Goal: Contribute content

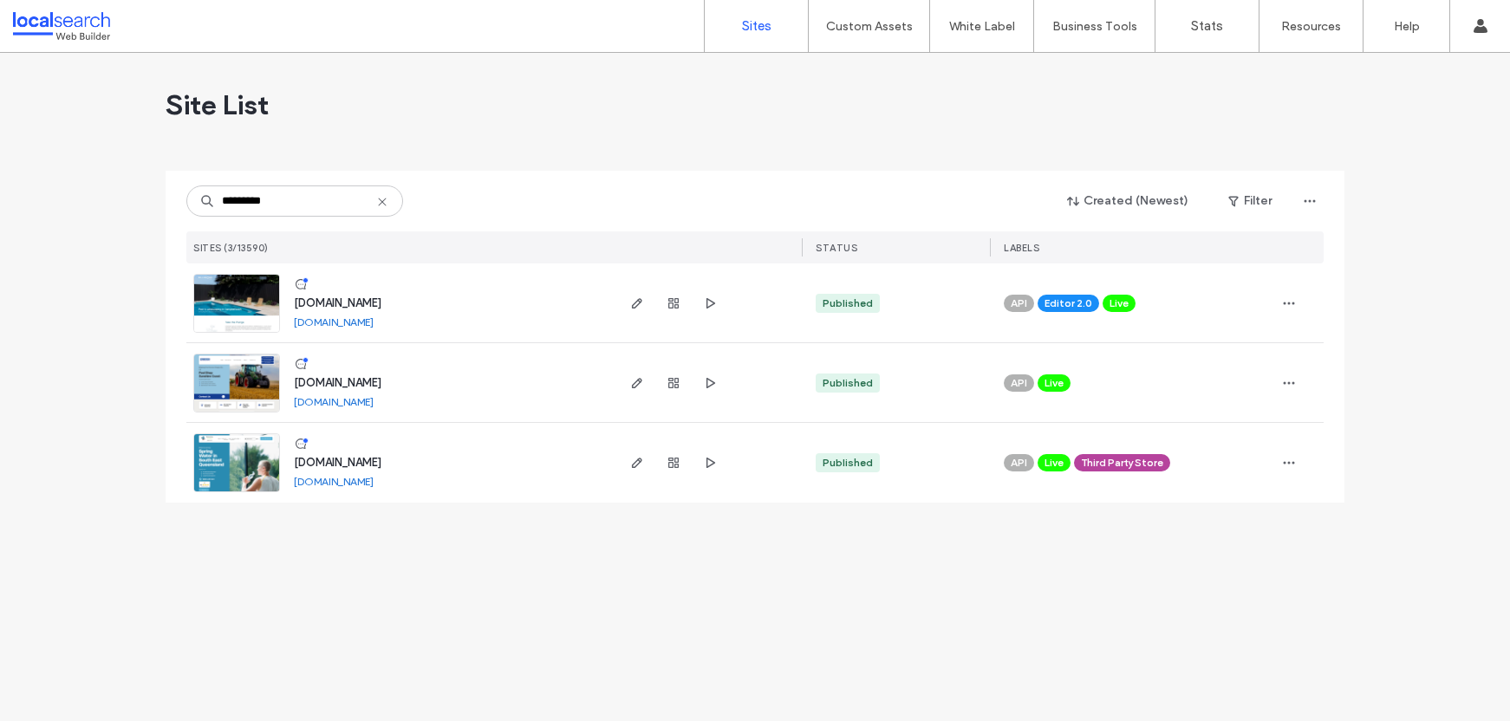
type input "*********"
click at [381, 303] on span "[DOMAIN_NAME]" at bounding box center [338, 303] width 88 height 13
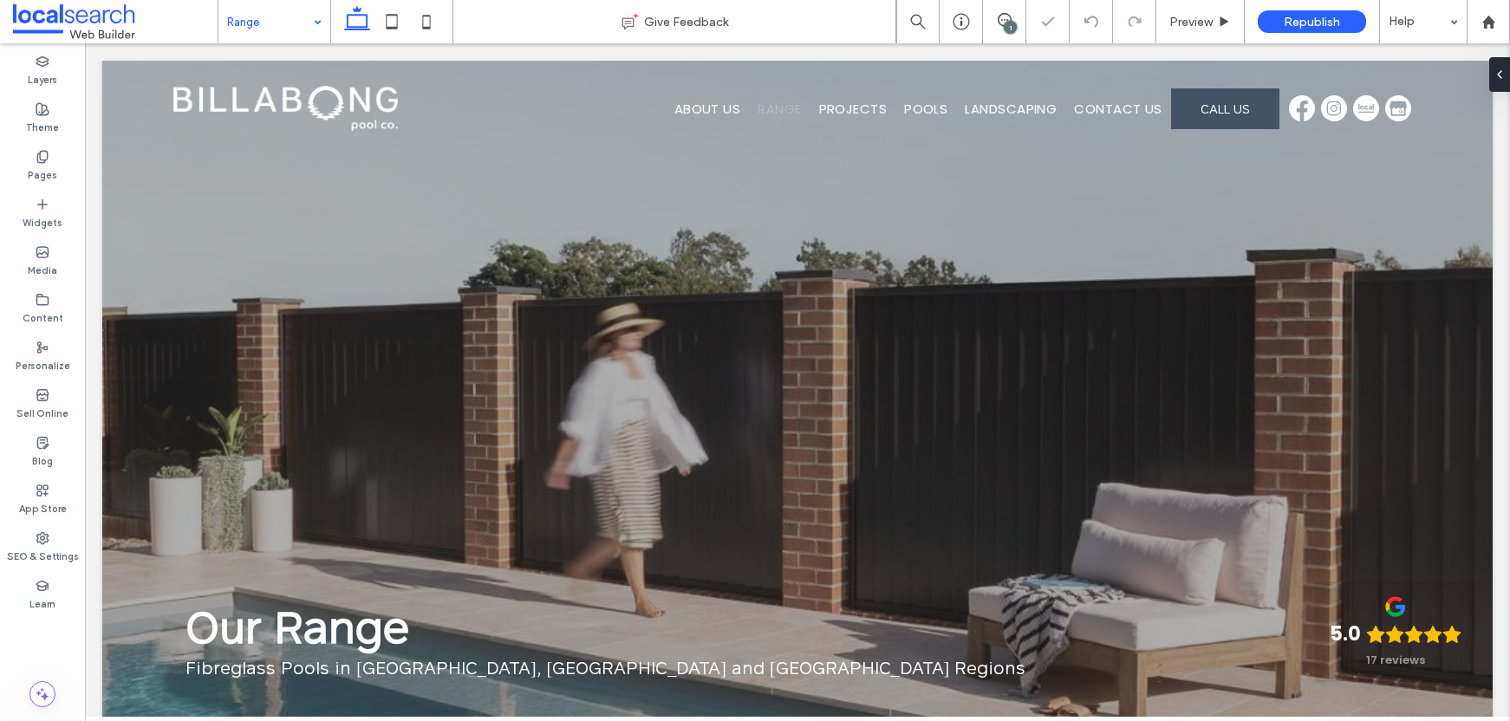
click at [277, 30] on input at bounding box center [270, 21] width 86 height 43
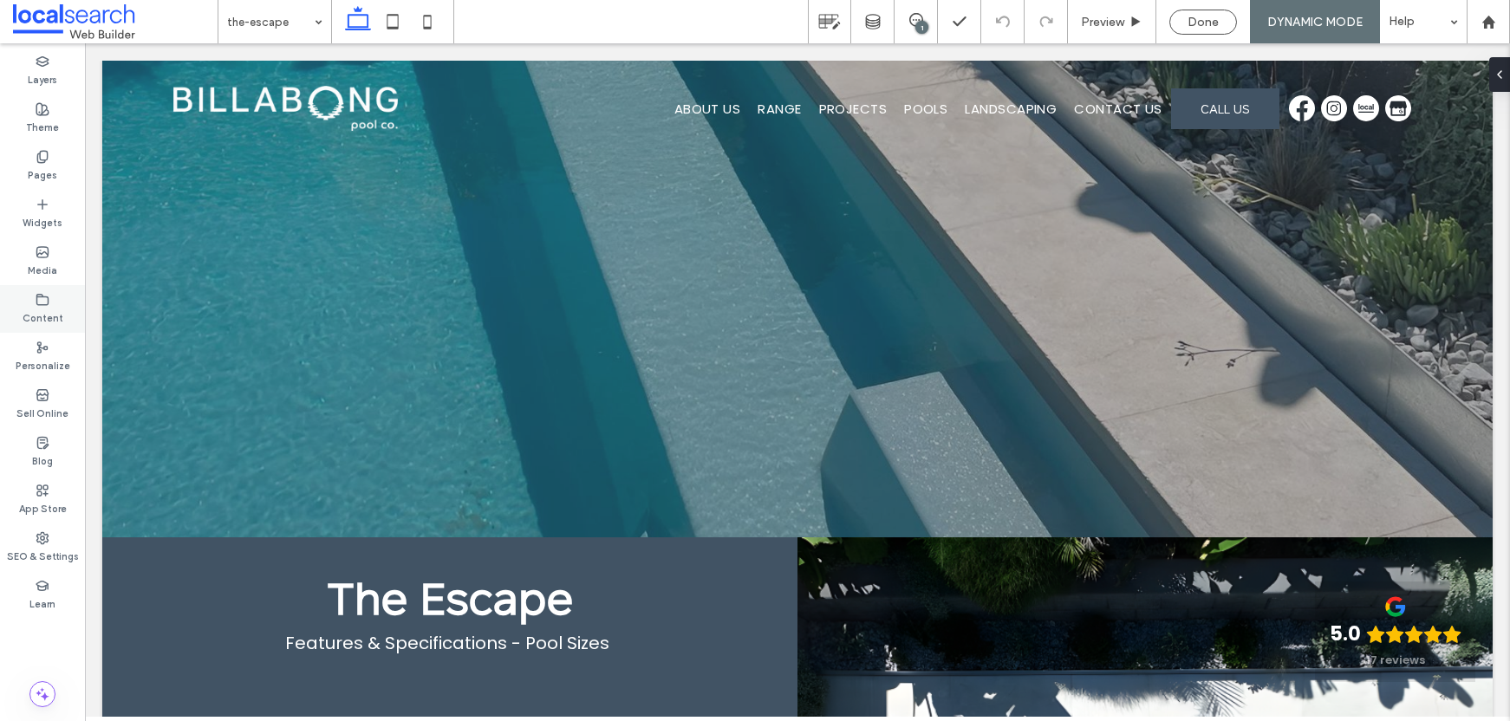
click at [47, 305] on icon at bounding box center [43, 300] width 14 height 14
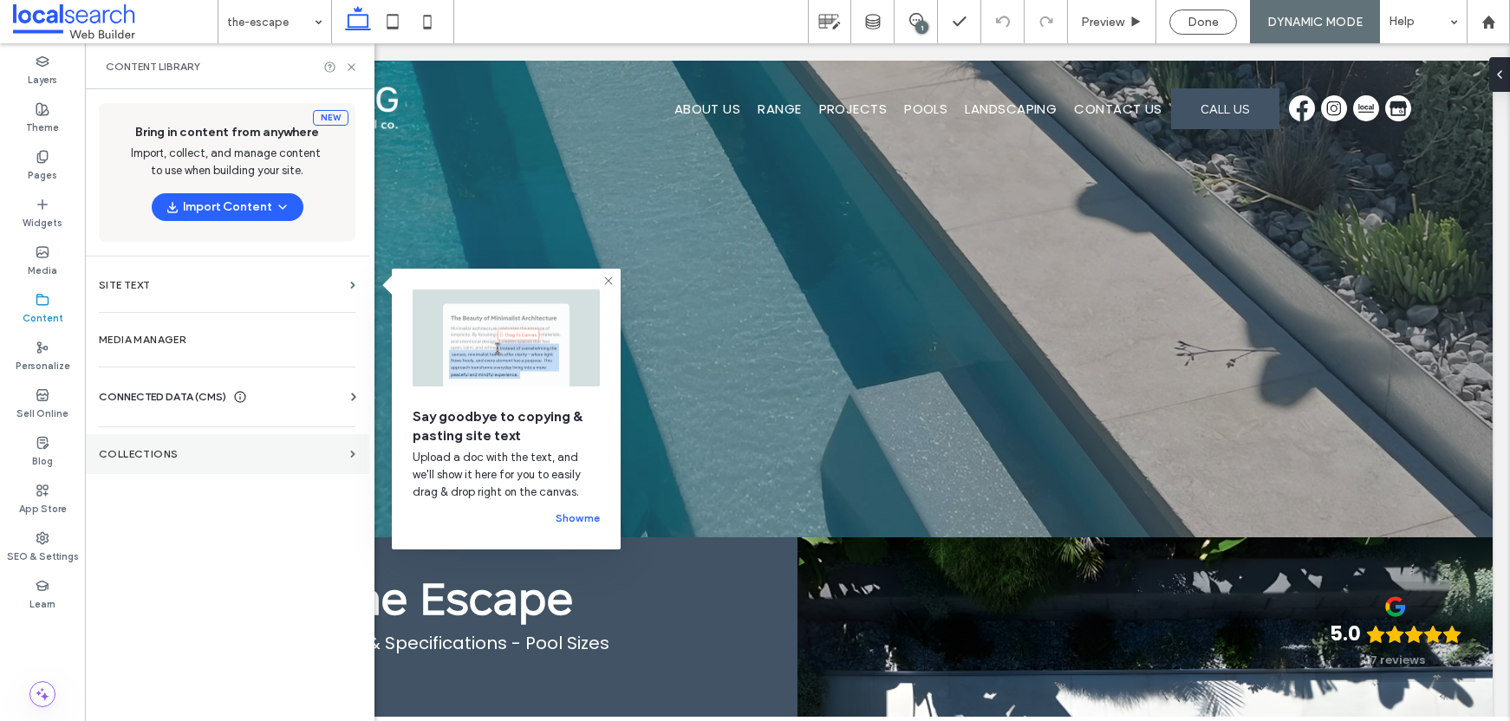
click at [302, 440] on section "Collections" at bounding box center [227, 454] width 284 height 40
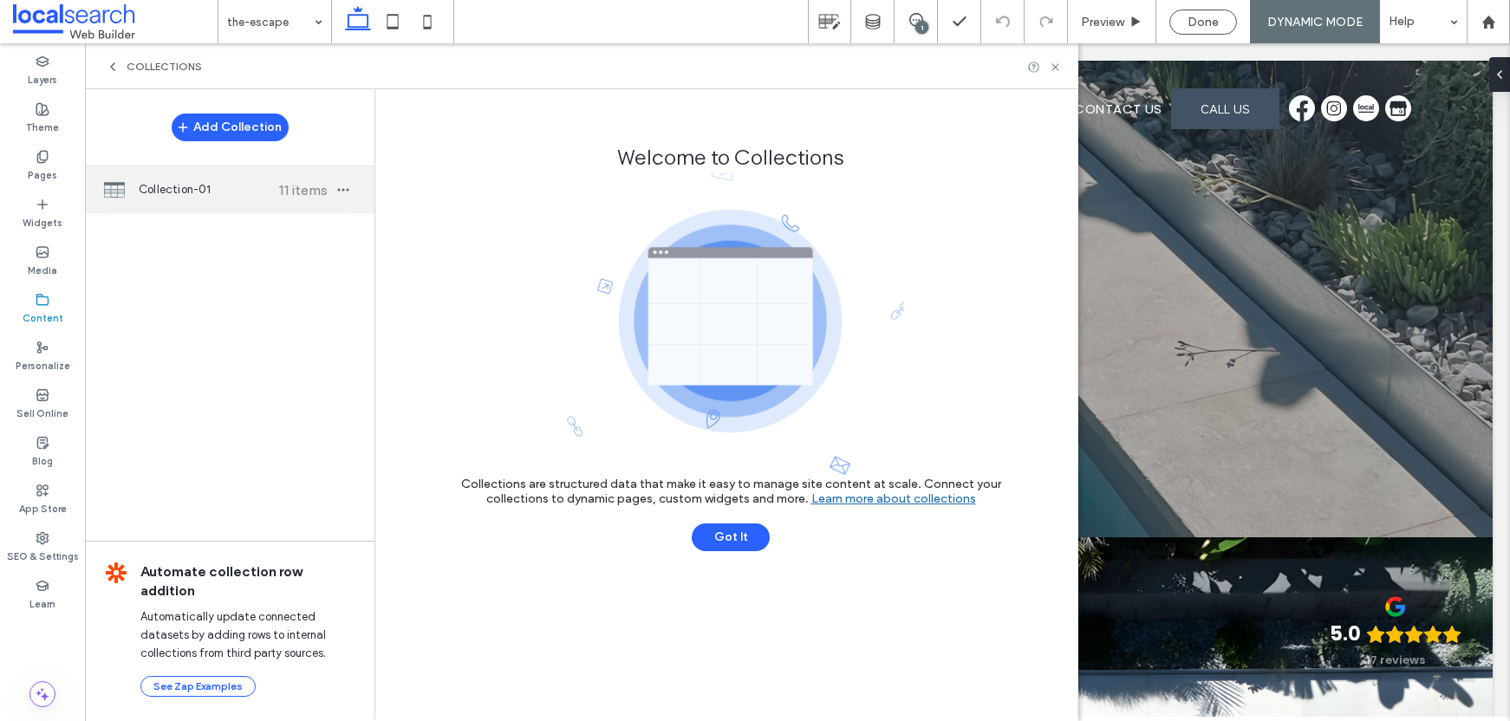
click at [239, 191] on span "Collection-01" at bounding box center [203, 189] width 129 height 17
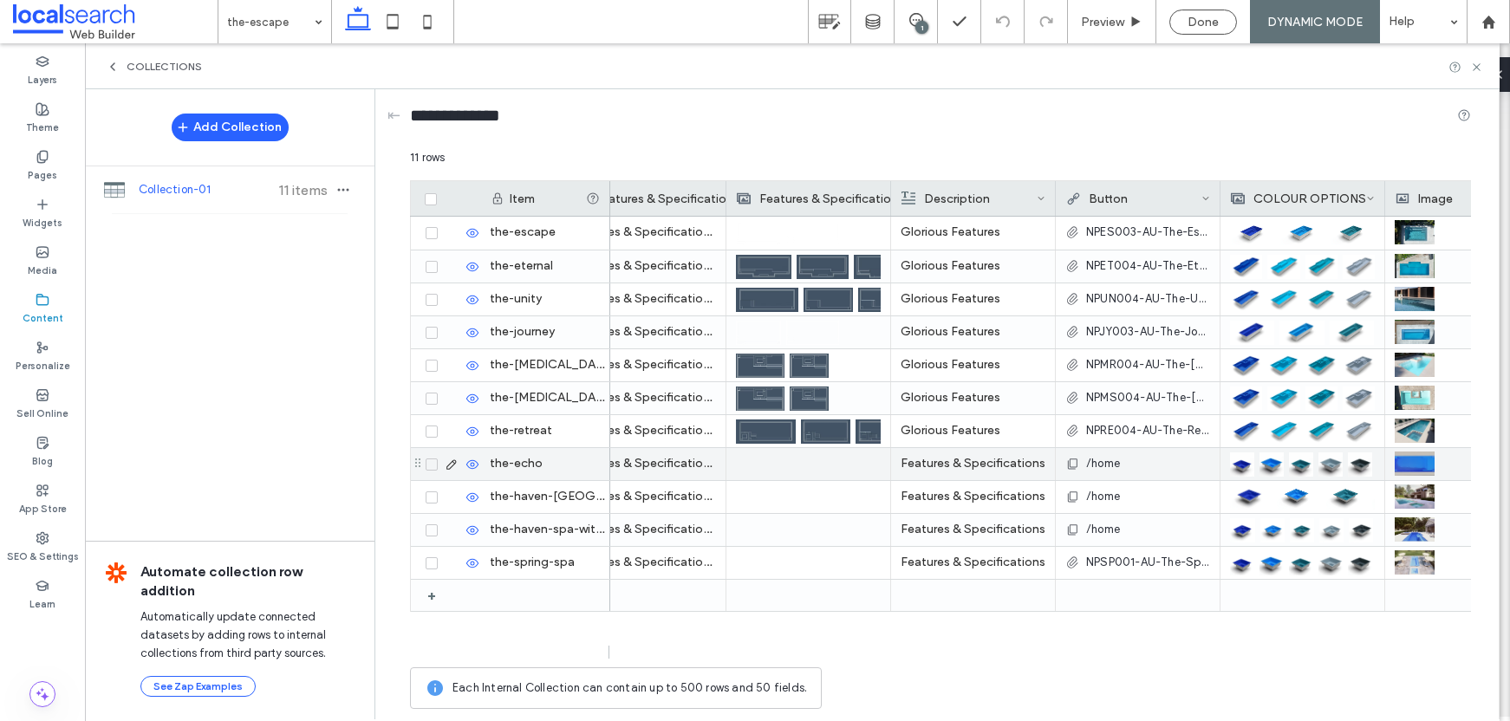
click at [1106, 464] on span "/home" at bounding box center [1103, 463] width 34 height 17
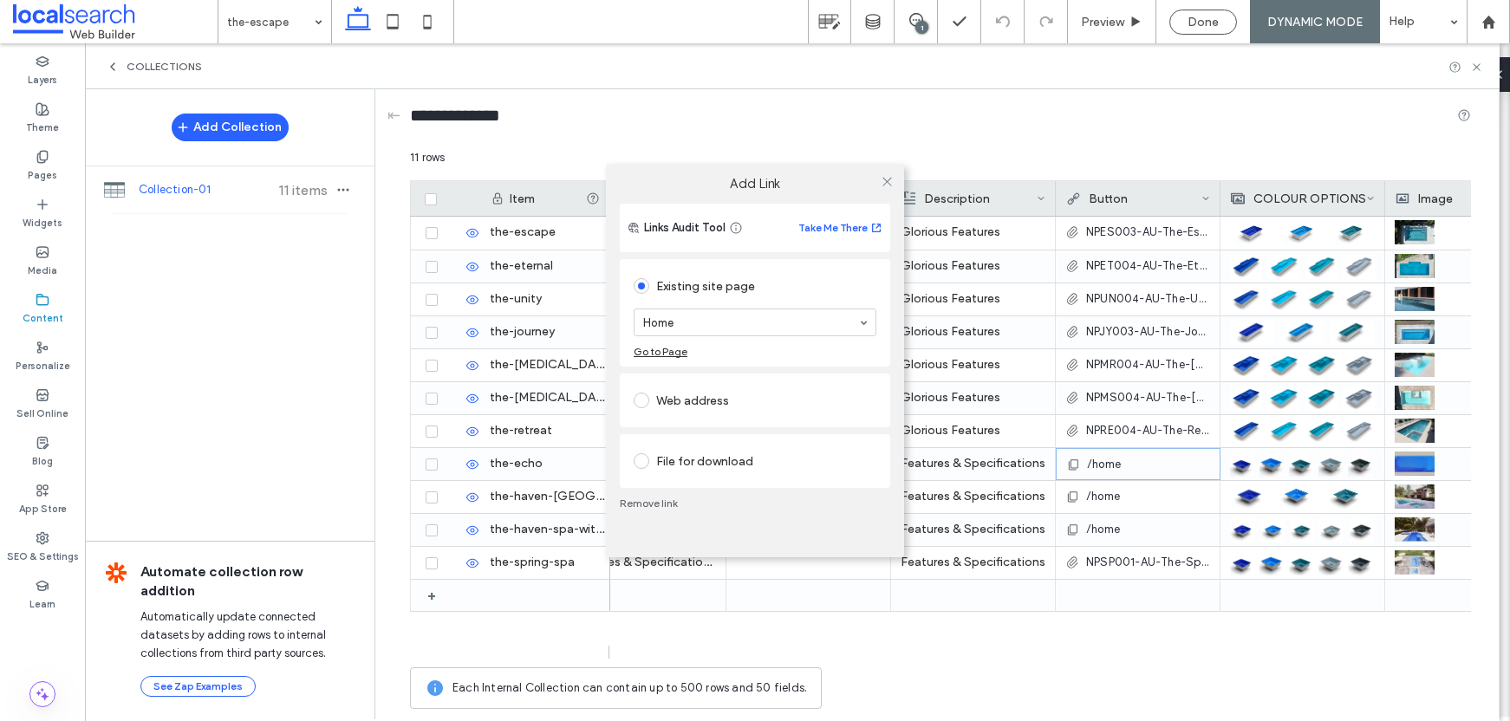
click at [747, 450] on div "File for download" at bounding box center [755, 461] width 243 height 28
click at [676, 444] on div "File" at bounding box center [671, 441] width 19 height 15
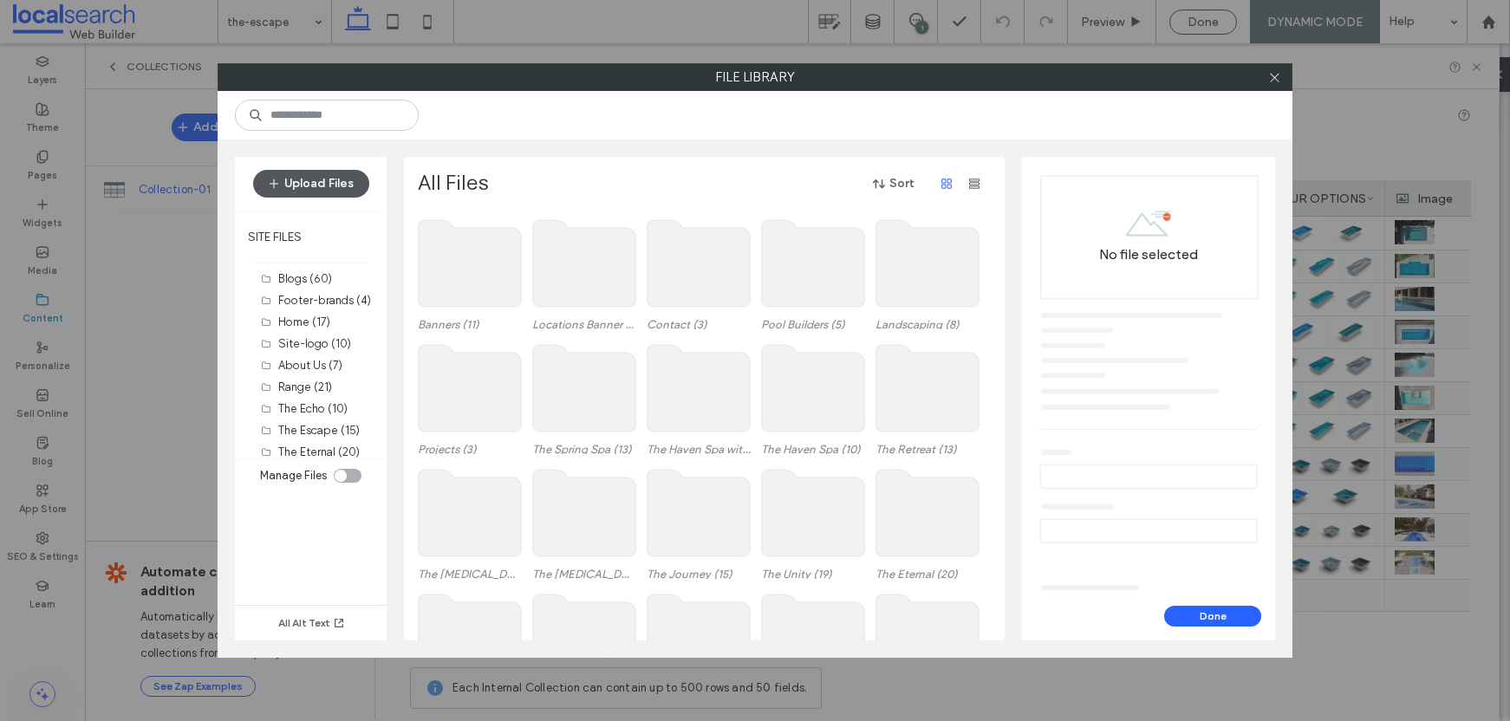
click at [339, 191] on button "Upload Files" at bounding box center [311, 184] width 116 height 28
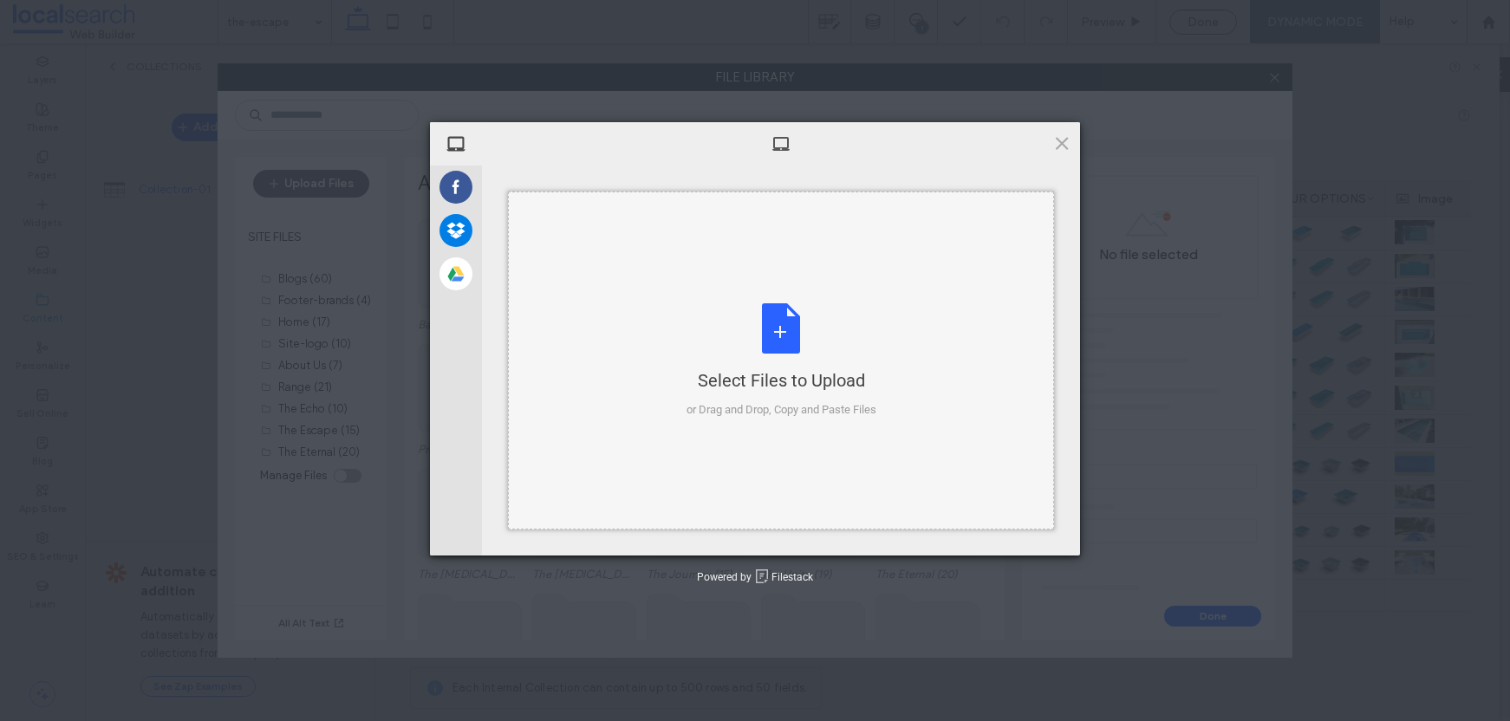
click at [701, 303] on div "Select Files to Upload or Drag and Drop, Copy and Paste Files" at bounding box center [782, 360] width 190 height 115
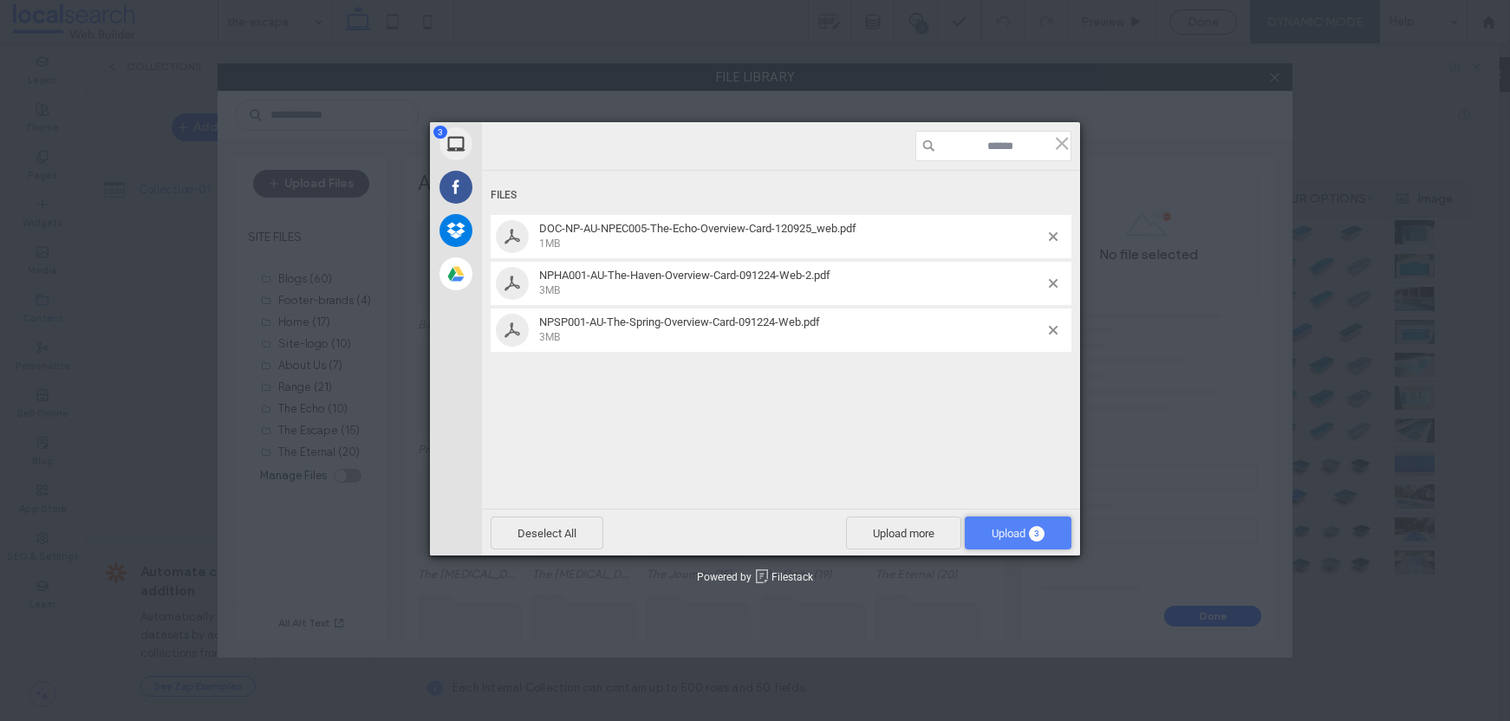
click at [1039, 531] on span "3" at bounding box center [1037, 534] width 16 height 16
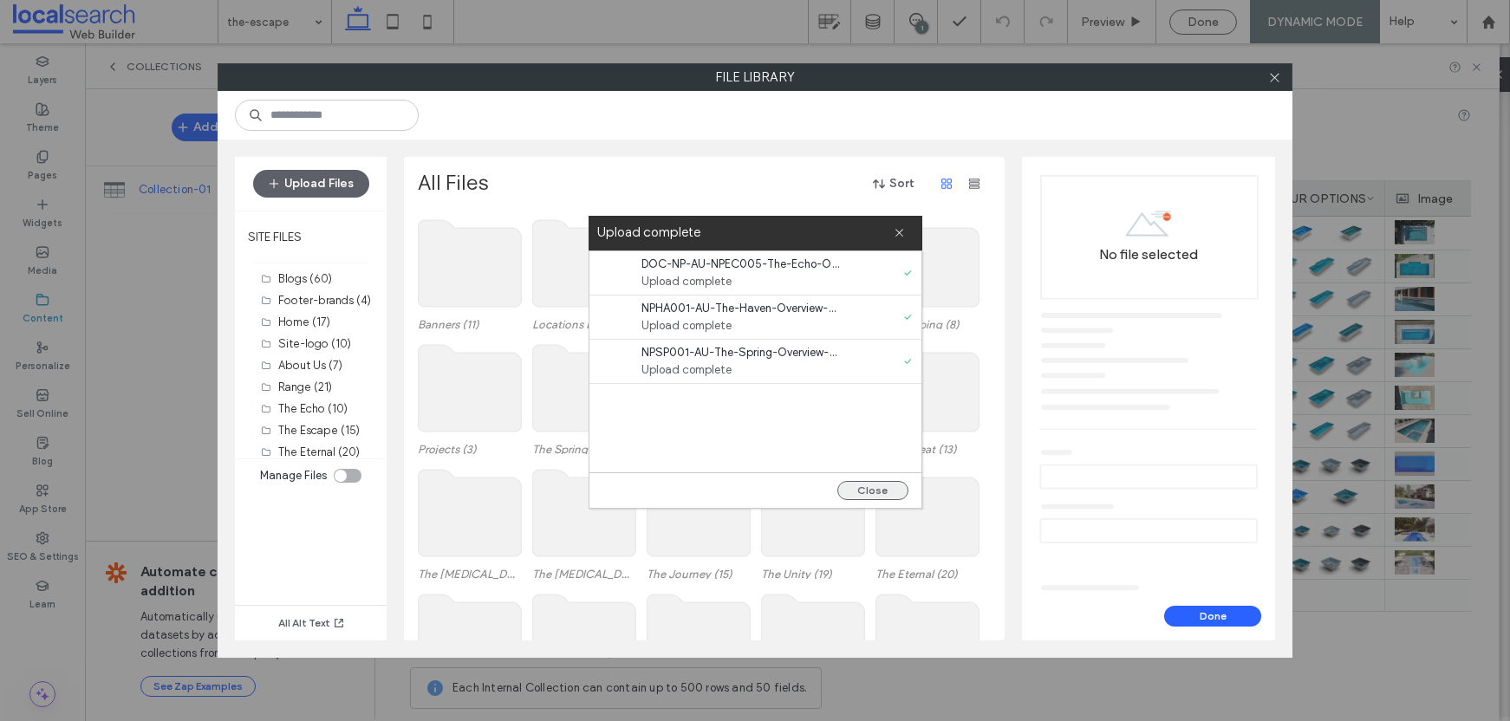
click at [877, 488] on button "Close" at bounding box center [873, 490] width 71 height 19
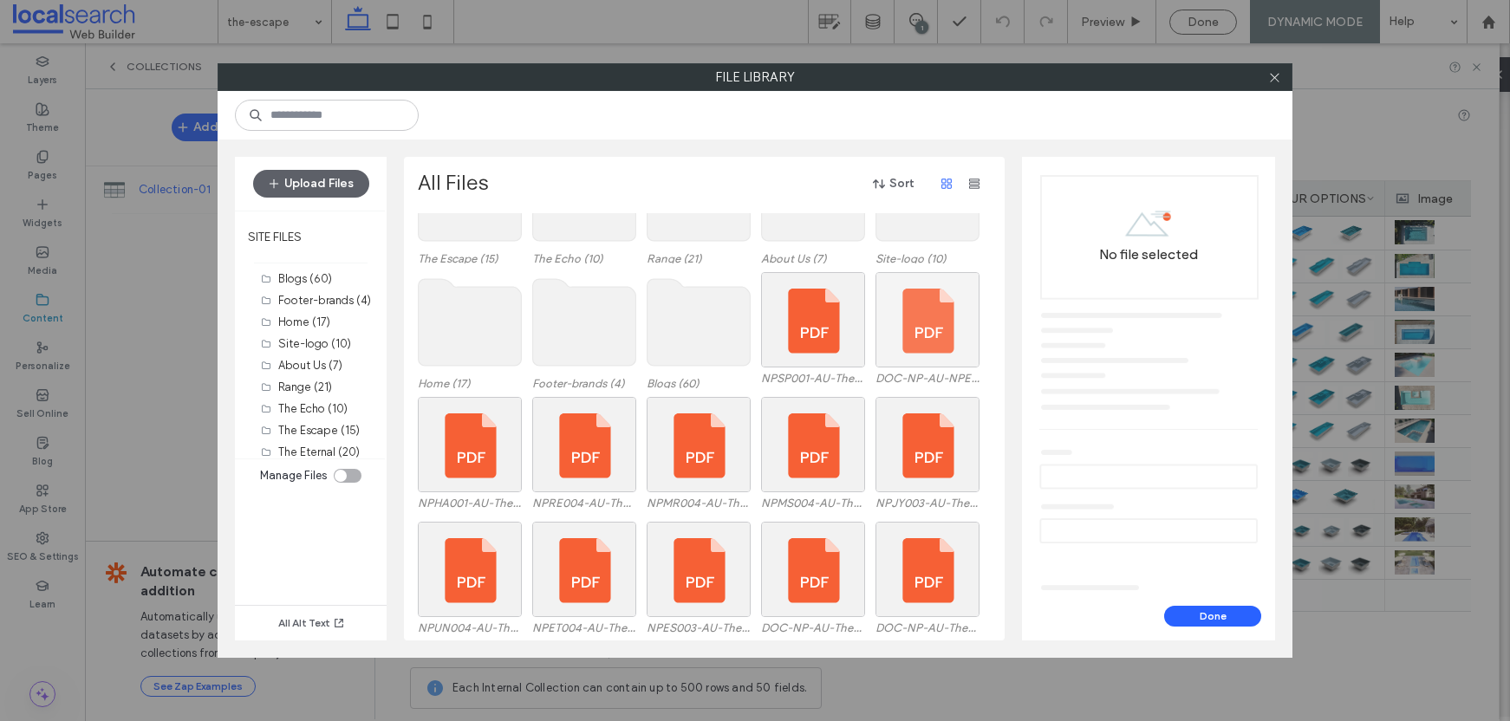
scroll to position [468, 0]
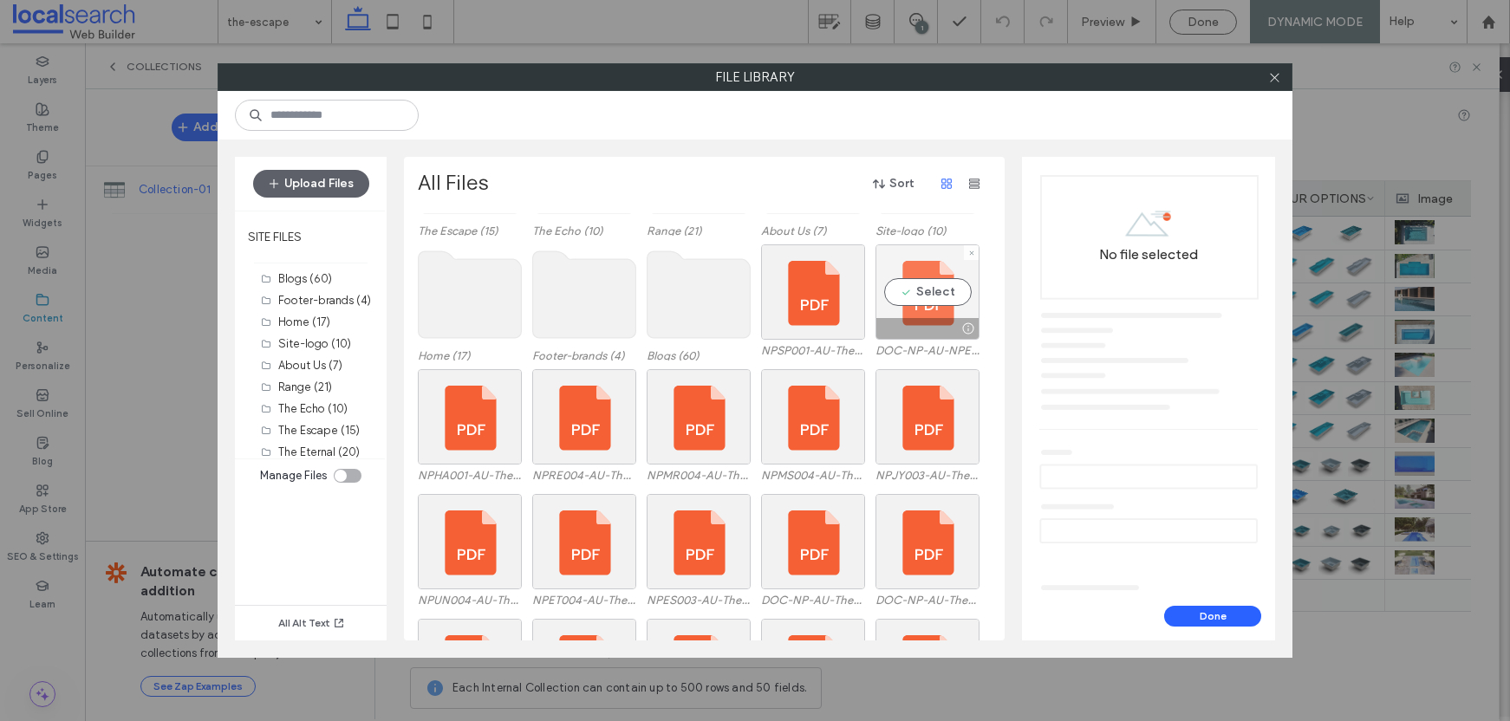
click at [929, 284] on div "Select" at bounding box center [928, 292] width 104 height 95
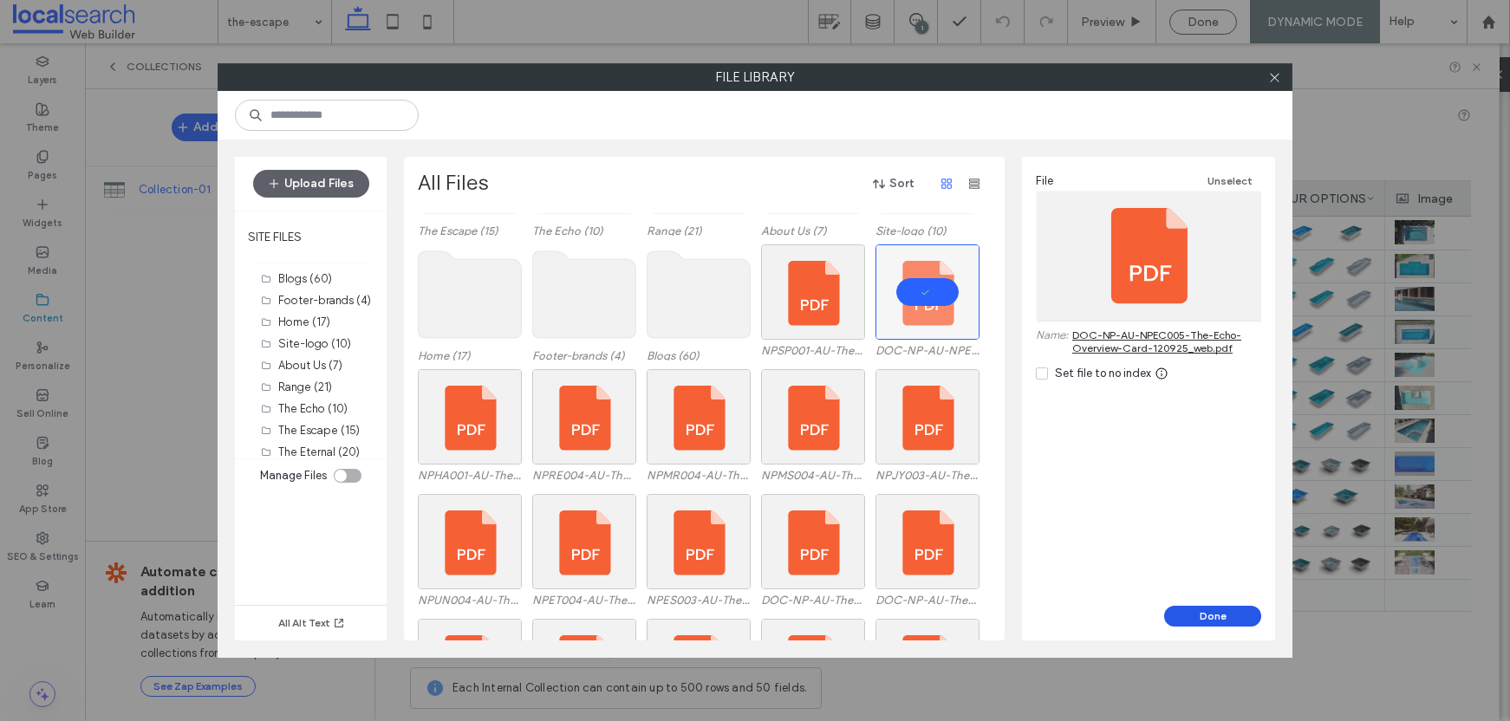
click at [1220, 610] on button "Done" at bounding box center [1212, 616] width 97 height 21
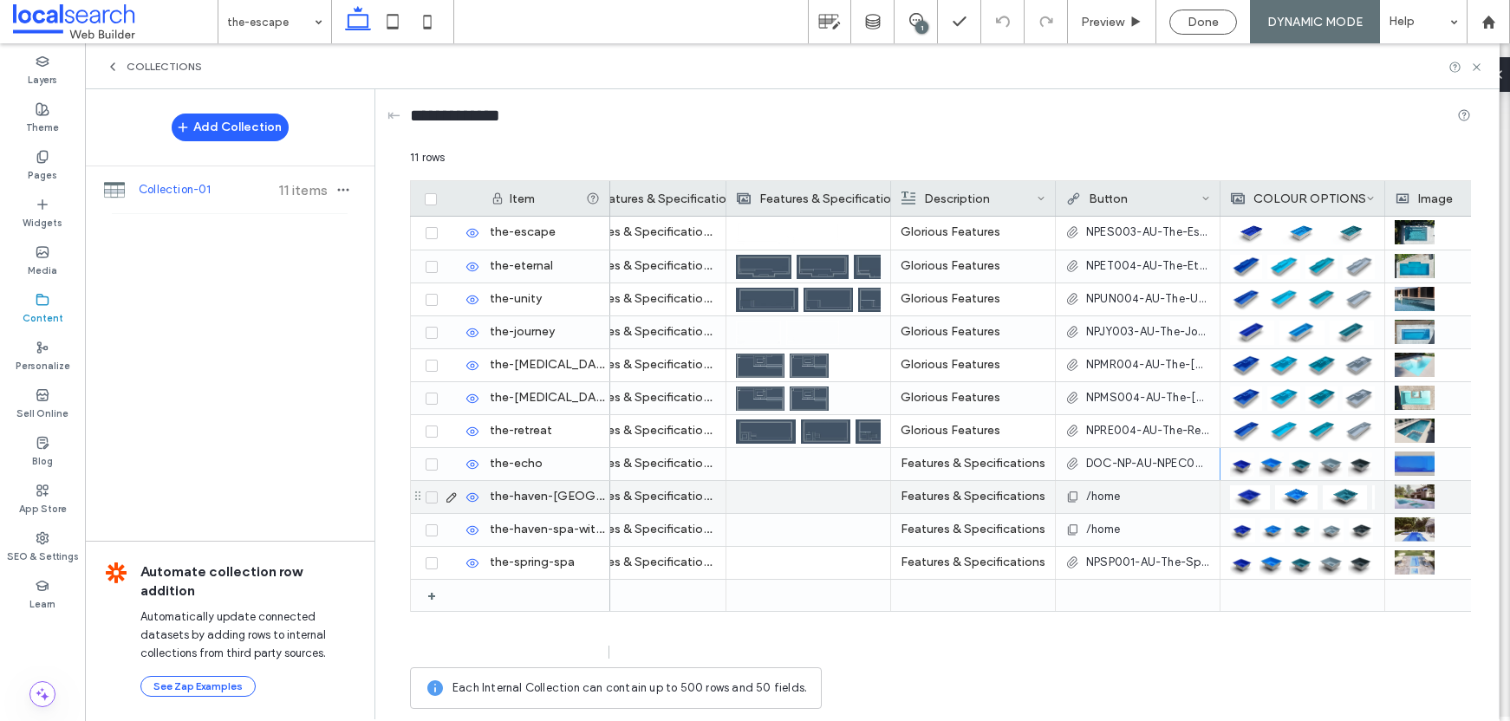
click at [1110, 496] on span "/home" at bounding box center [1103, 496] width 34 height 17
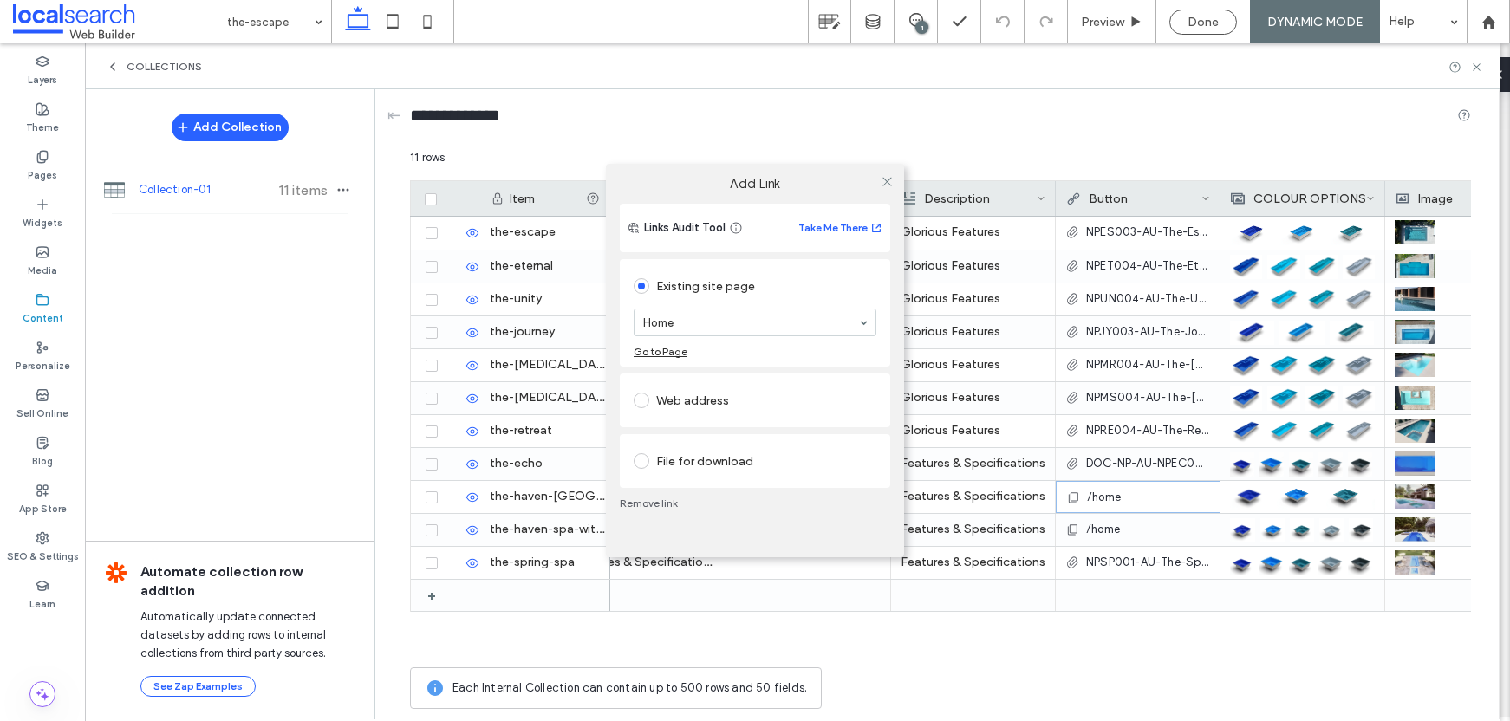
click at [725, 459] on div "File for download" at bounding box center [755, 461] width 243 height 28
click at [744, 434] on div "File" at bounding box center [755, 441] width 241 height 16
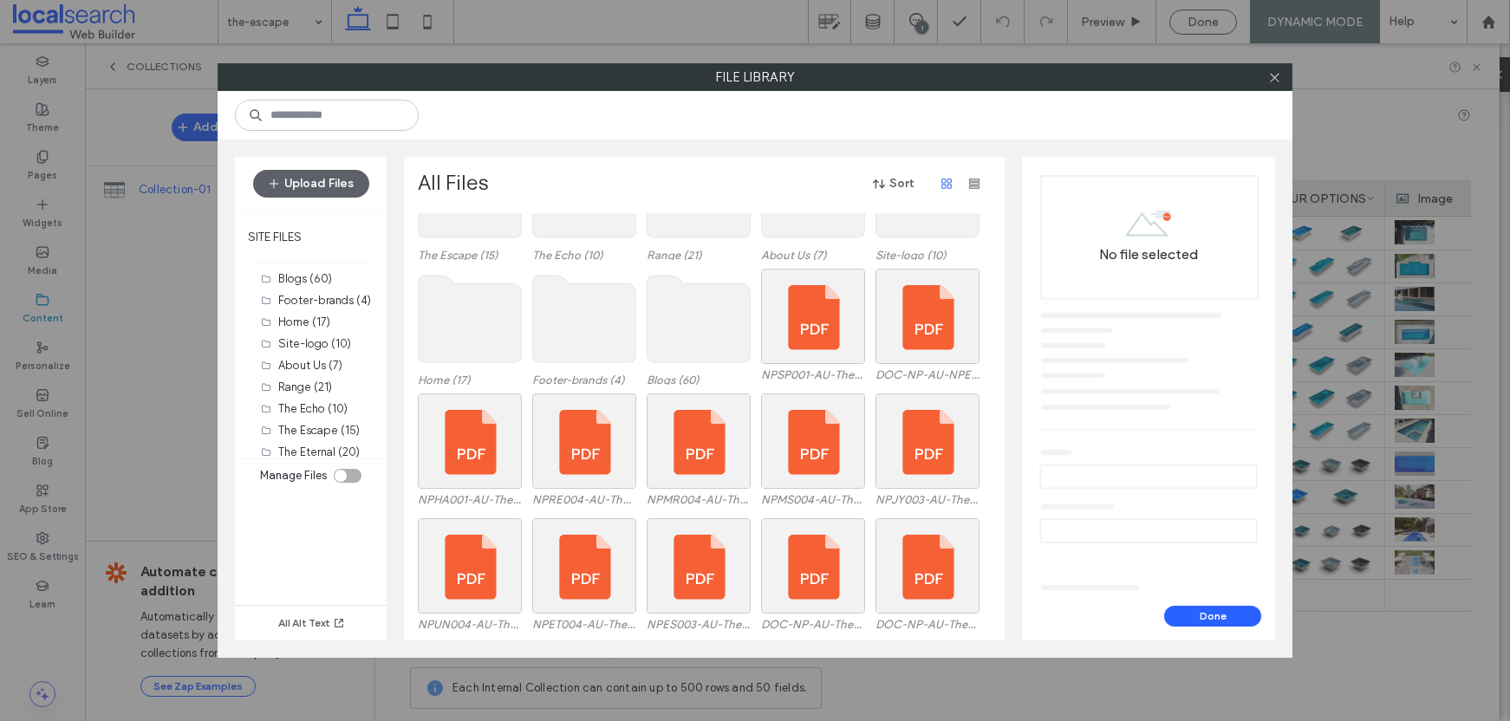
scroll to position [487, 0]
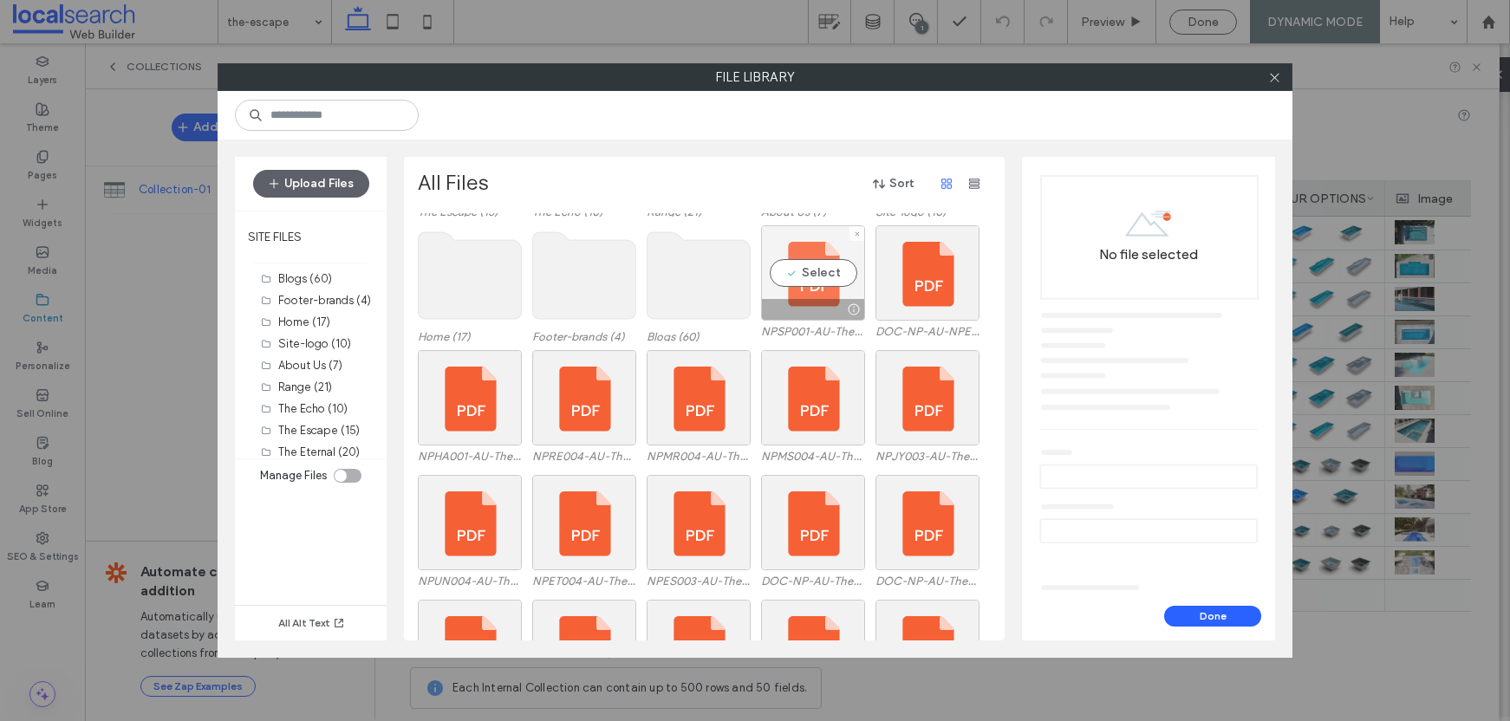
click at [808, 267] on div "Select" at bounding box center [813, 272] width 104 height 95
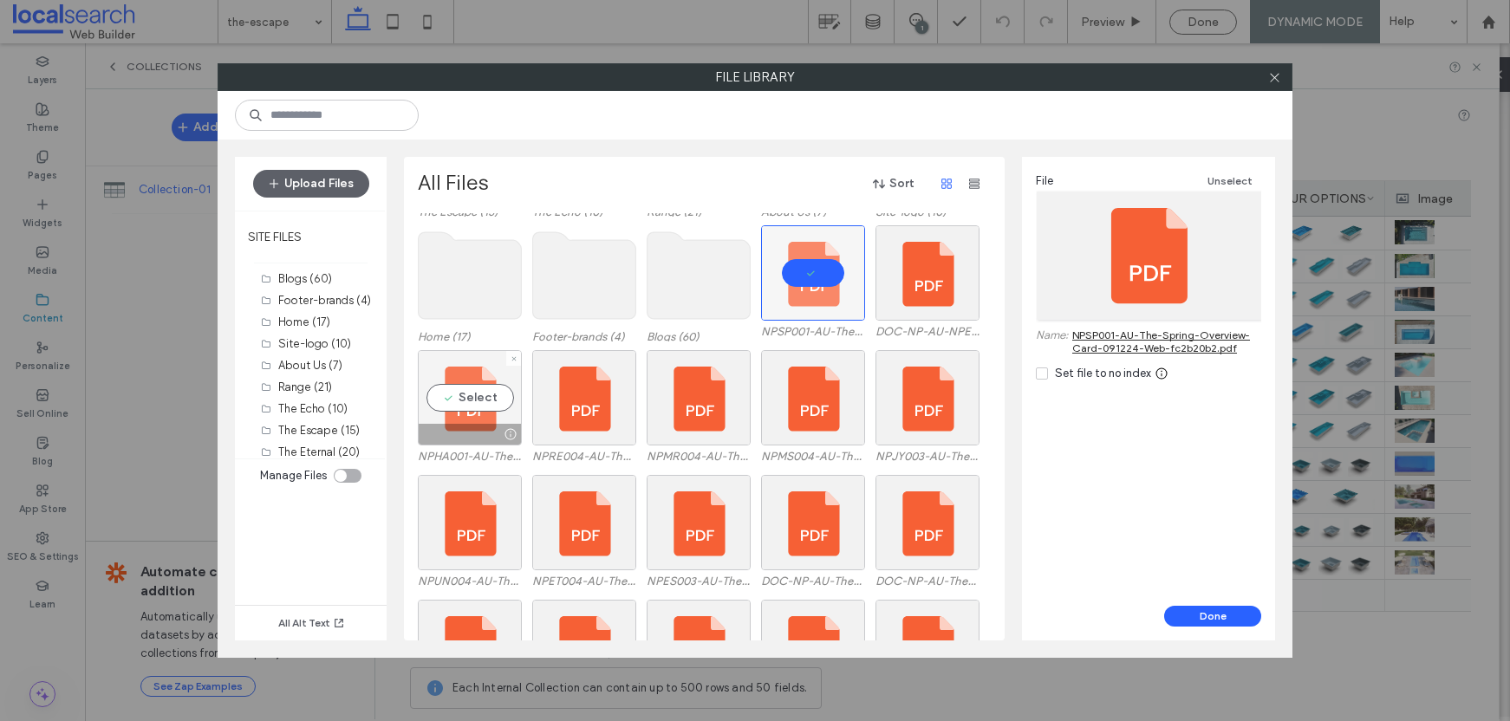
click at [469, 408] on div "Select" at bounding box center [470, 397] width 104 height 95
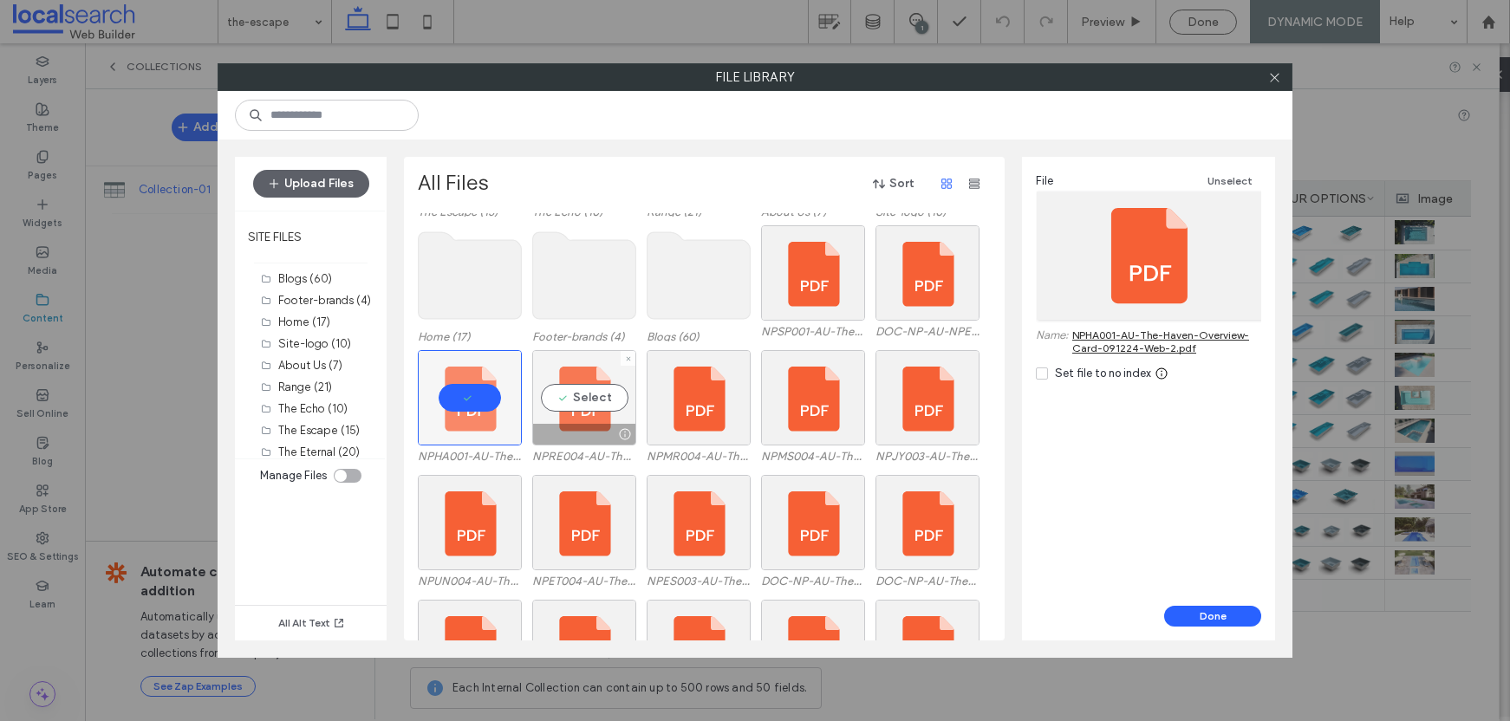
click at [605, 405] on div "Select" at bounding box center [584, 397] width 104 height 95
click at [486, 401] on div "Select" at bounding box center [470, 397] width 104 height 95
click at [1205, 623] on button "Done" at bounding box center [1212, 616] width 97 height 21
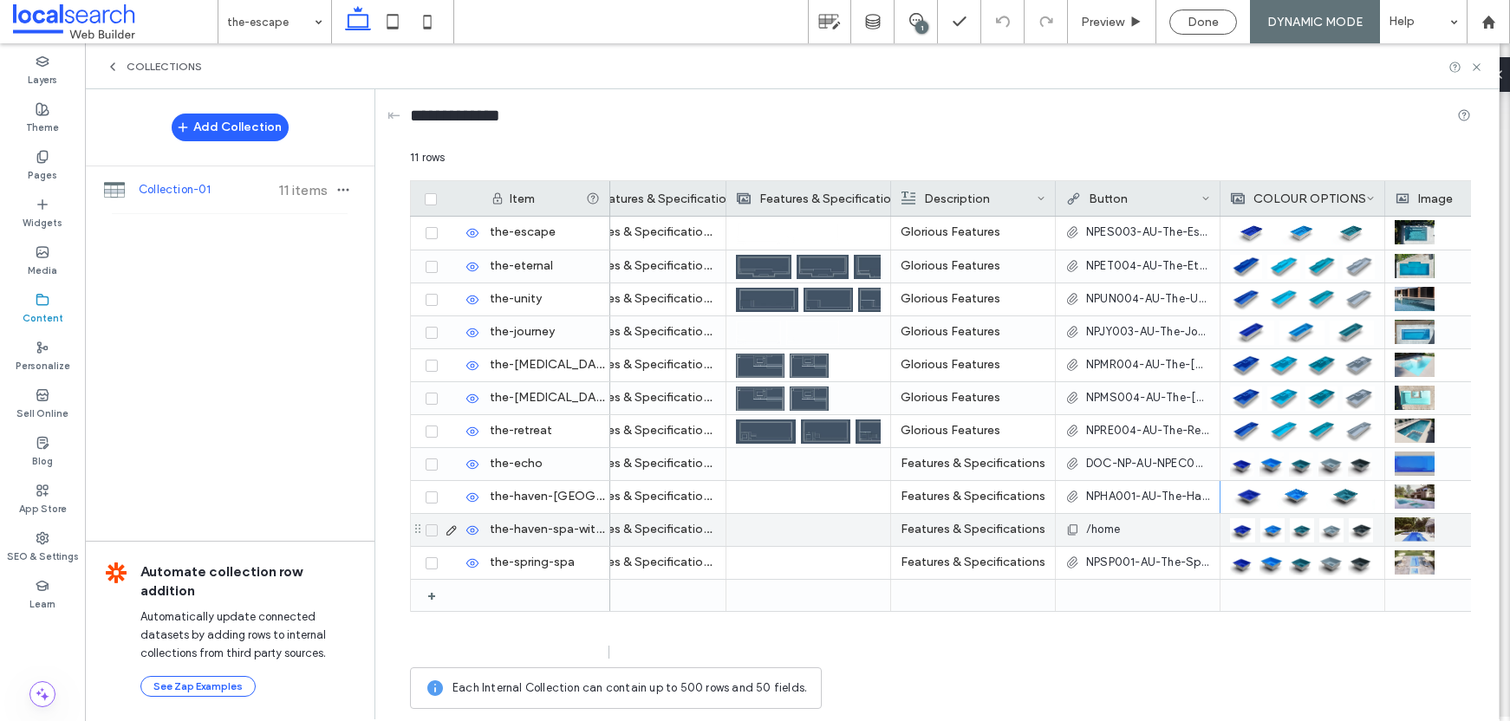
click at [1110, 526] on span "/home" at bounding box center [1103, 529] width 34 height 17
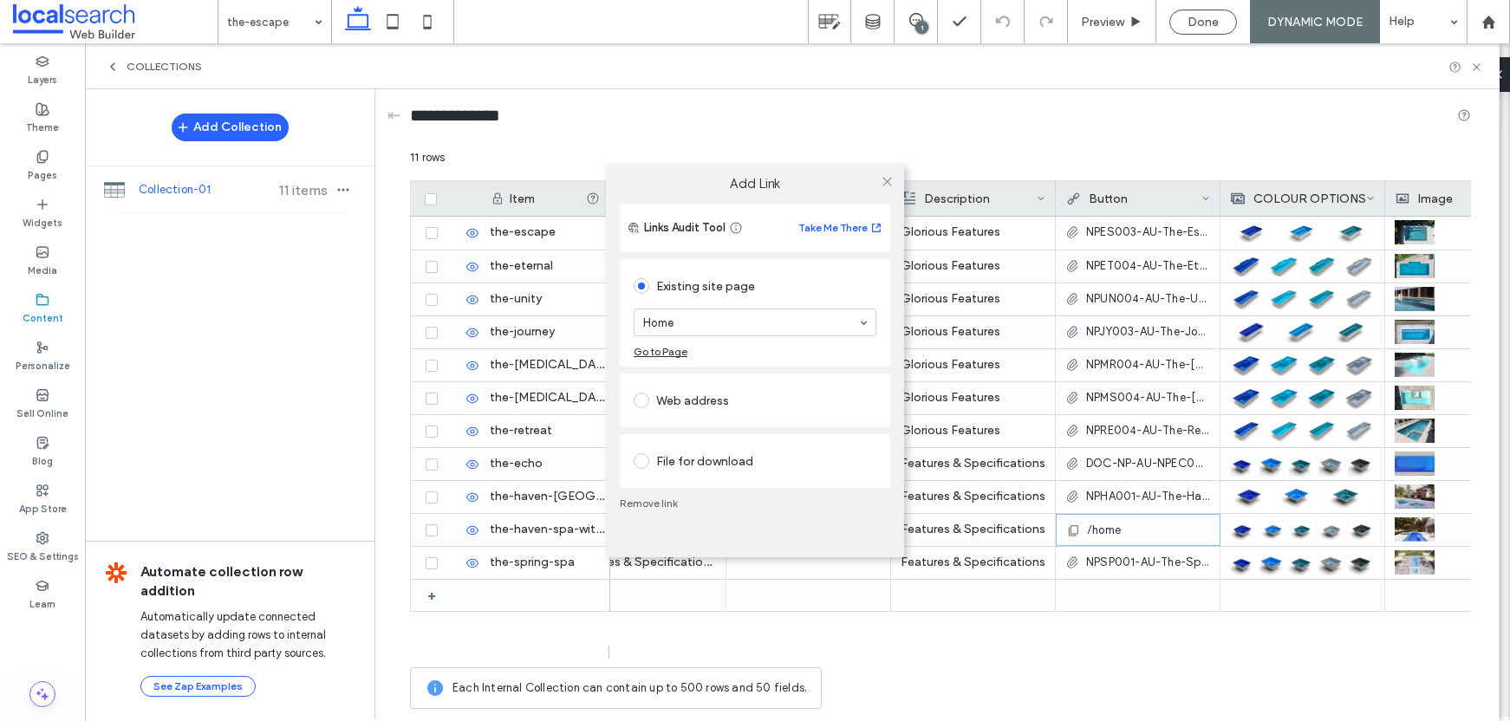
click at [745, 440] on div "File for download" at bounding box center [755, 461] width 271 height 54
click at [738, 452] on div "File for download" at bounding box center [755, 461] width 243 height 28
click at [722, 443] on div "File" at bounding box center [755, 441] width 241 height 16
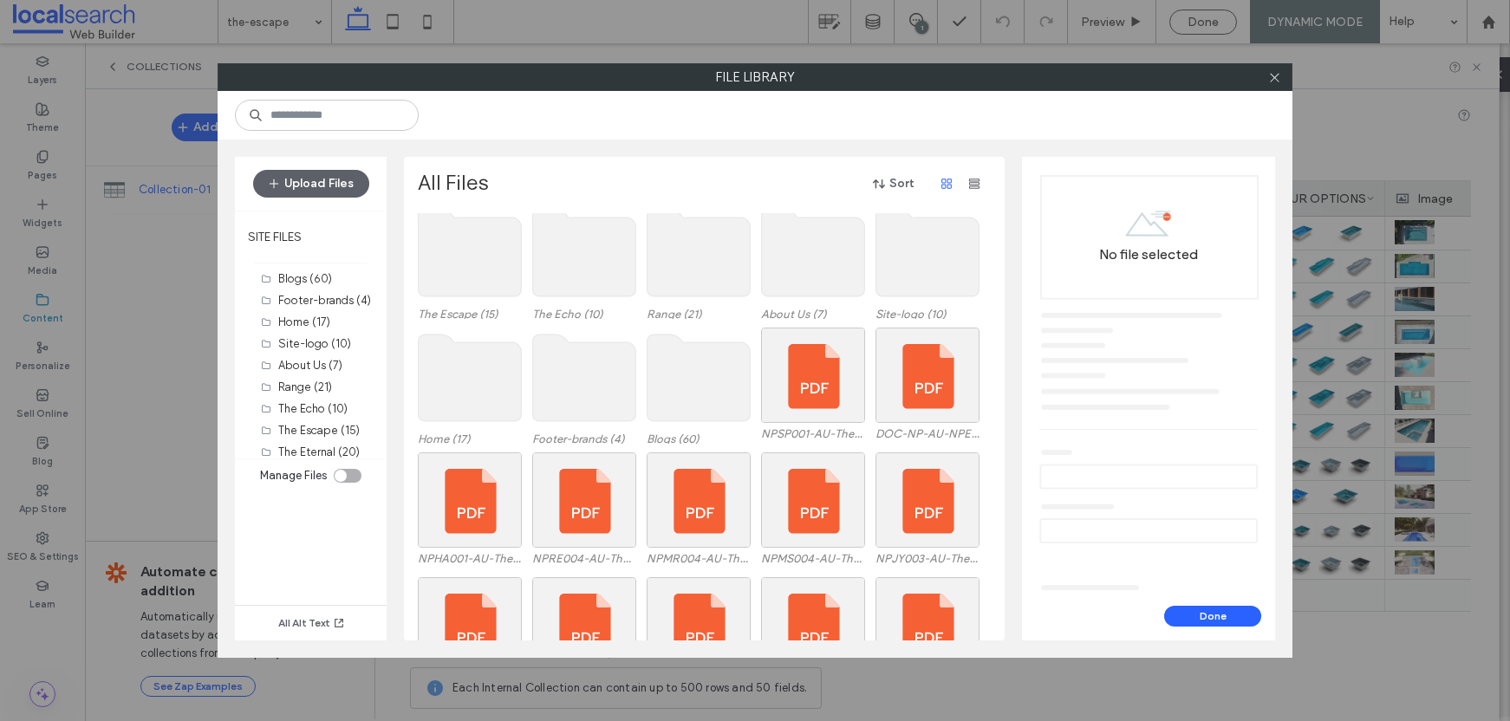
scroll to position [401, 0]
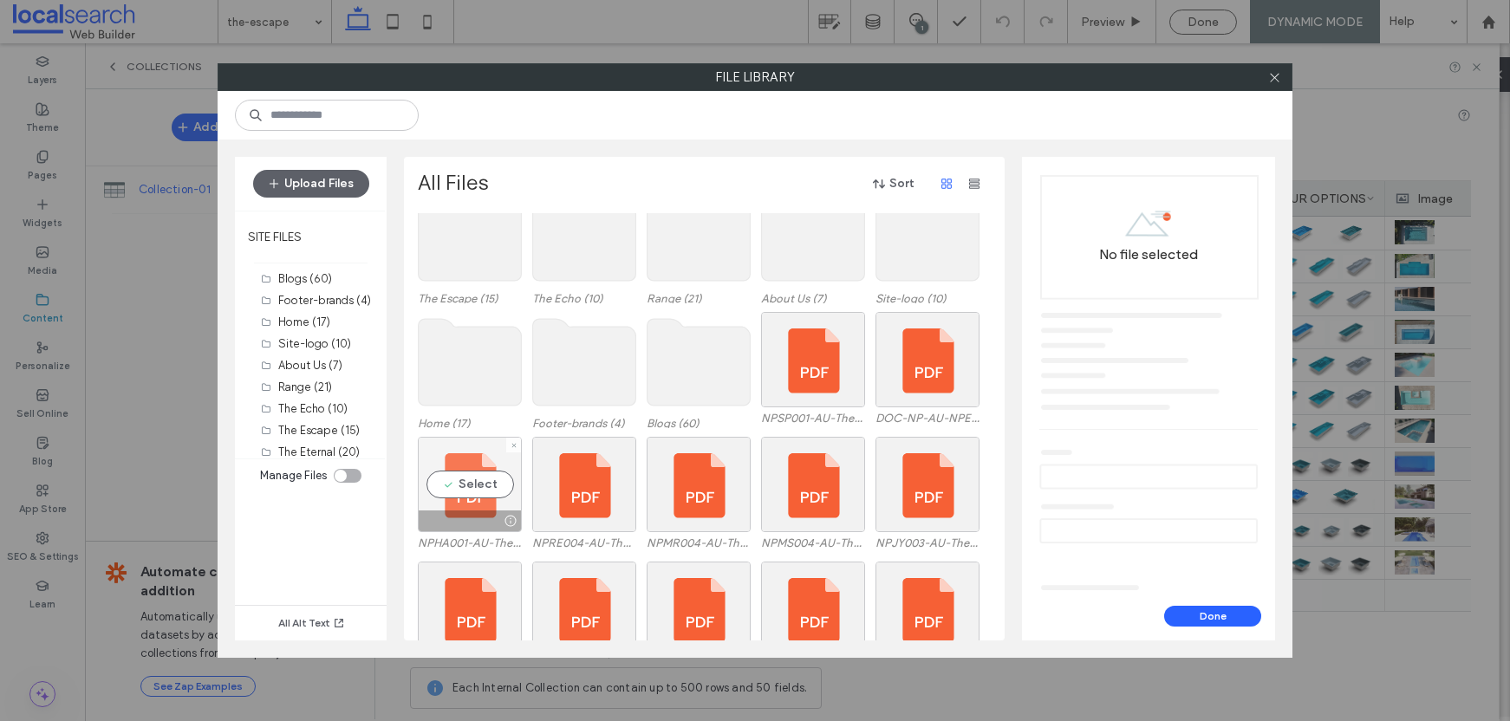
click at [457, 474] on div "Select" at bounding box center [470, 484] width 104 height 95
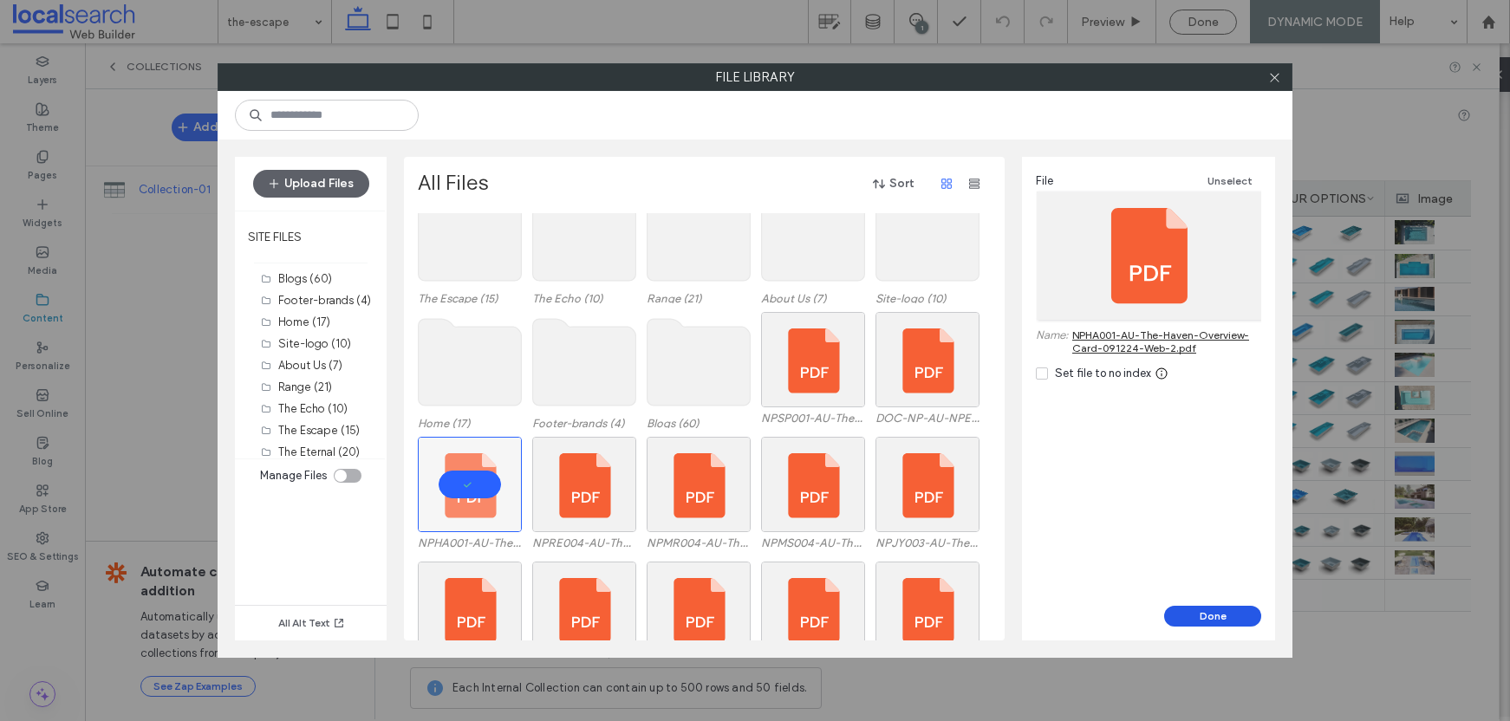
click at [1206, 614] on button "Done" at bounding box center [1212, 616] width 97 height 21
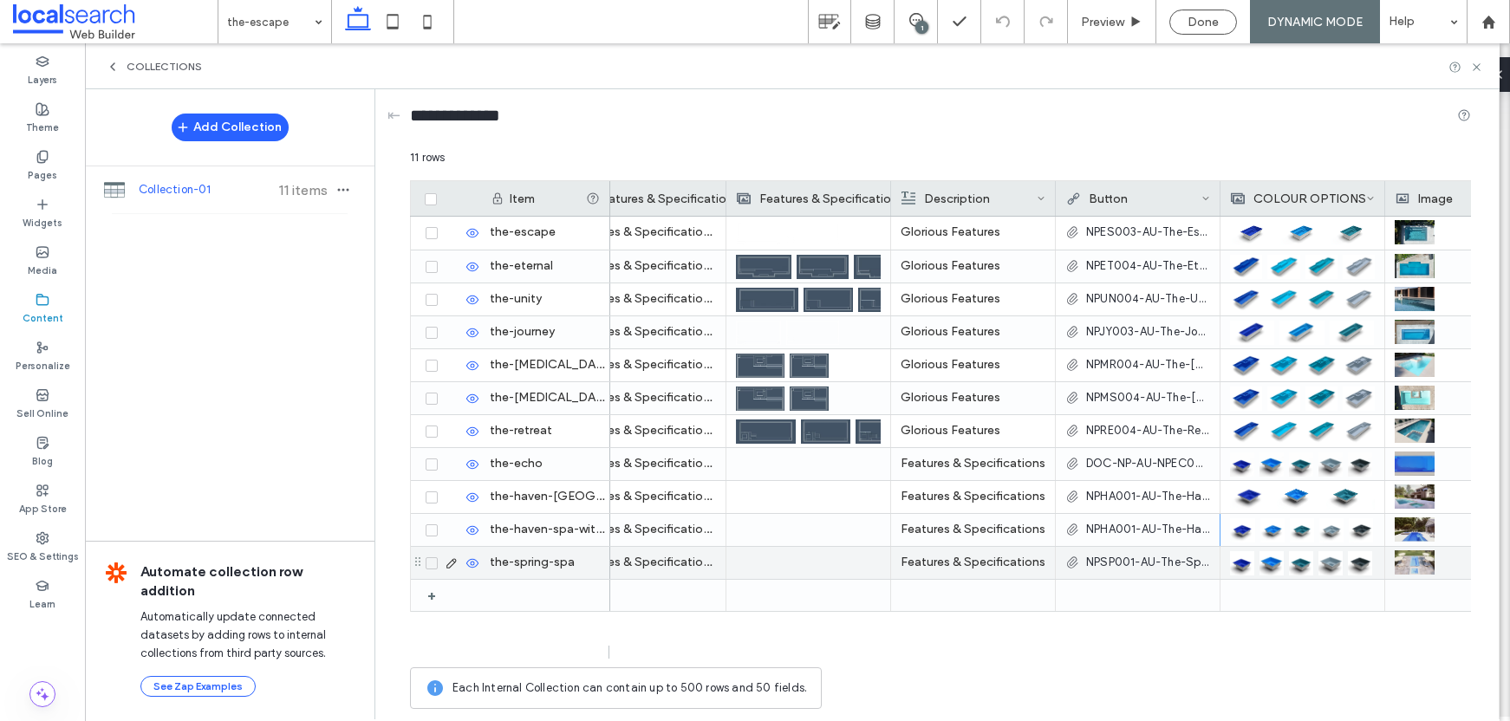
click at [1148, 560] on span "NPSP001-AU-The-Spring-Overview-Card-091224-Web.pdf" at bounding box center [1148, 562] width 124 height 17
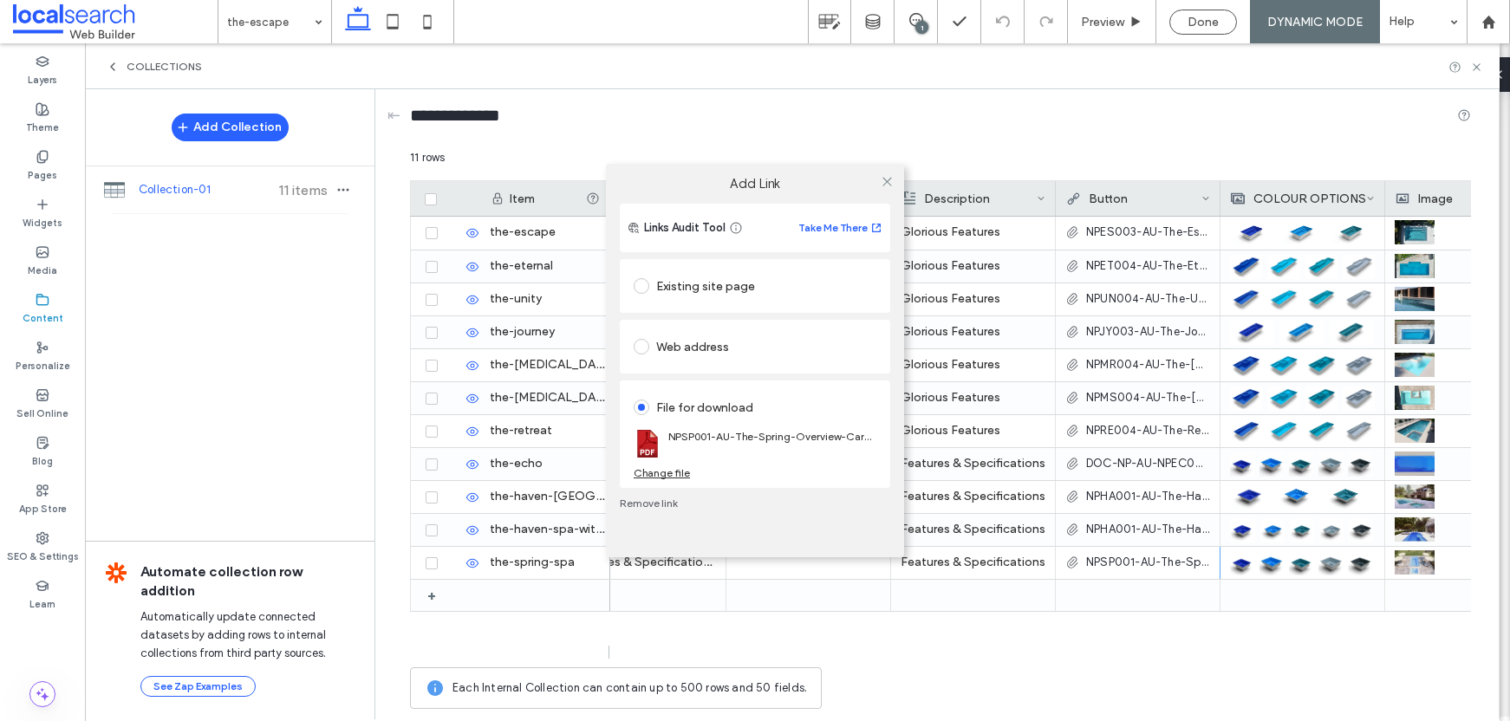
click at [683, 473] on div "Change file" at bounding box center [662, 472] width 56 height 13
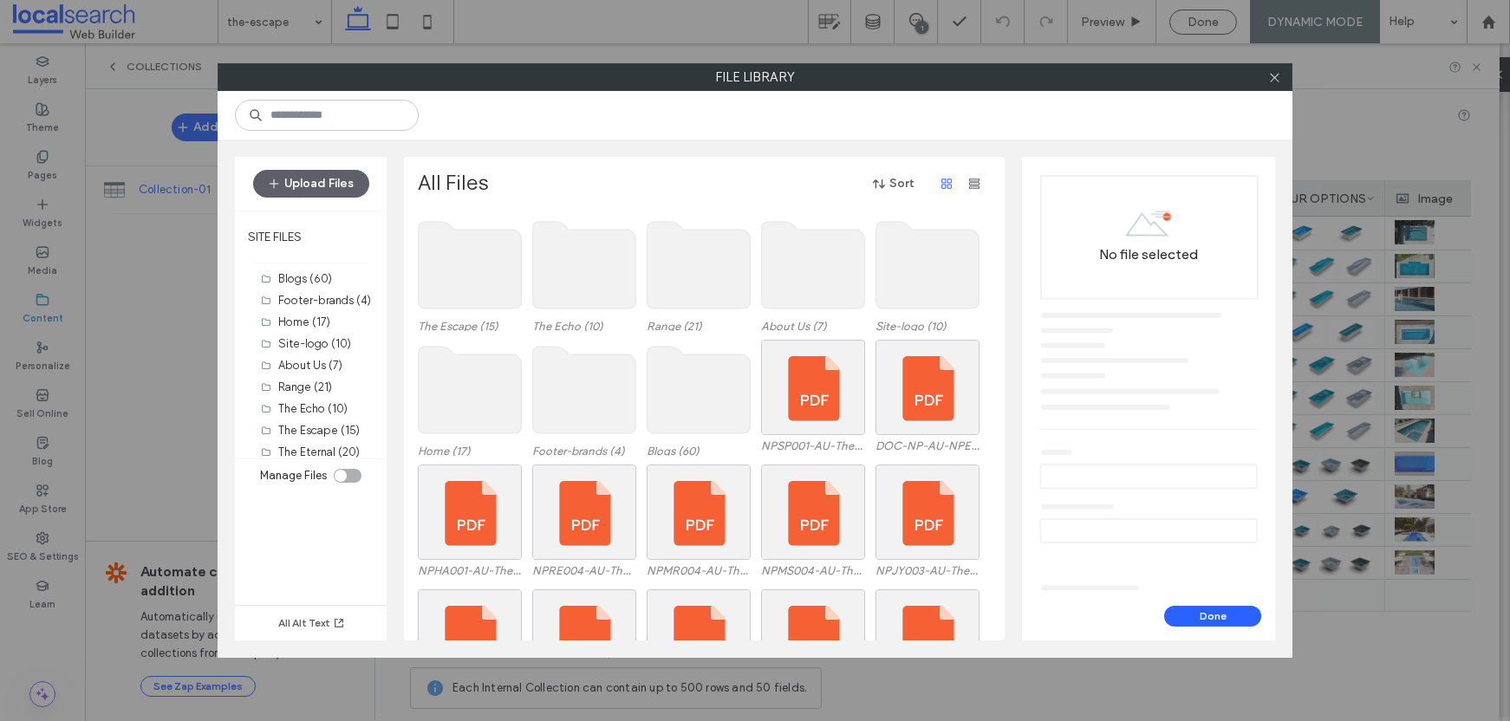
scroll to position [376, 0]
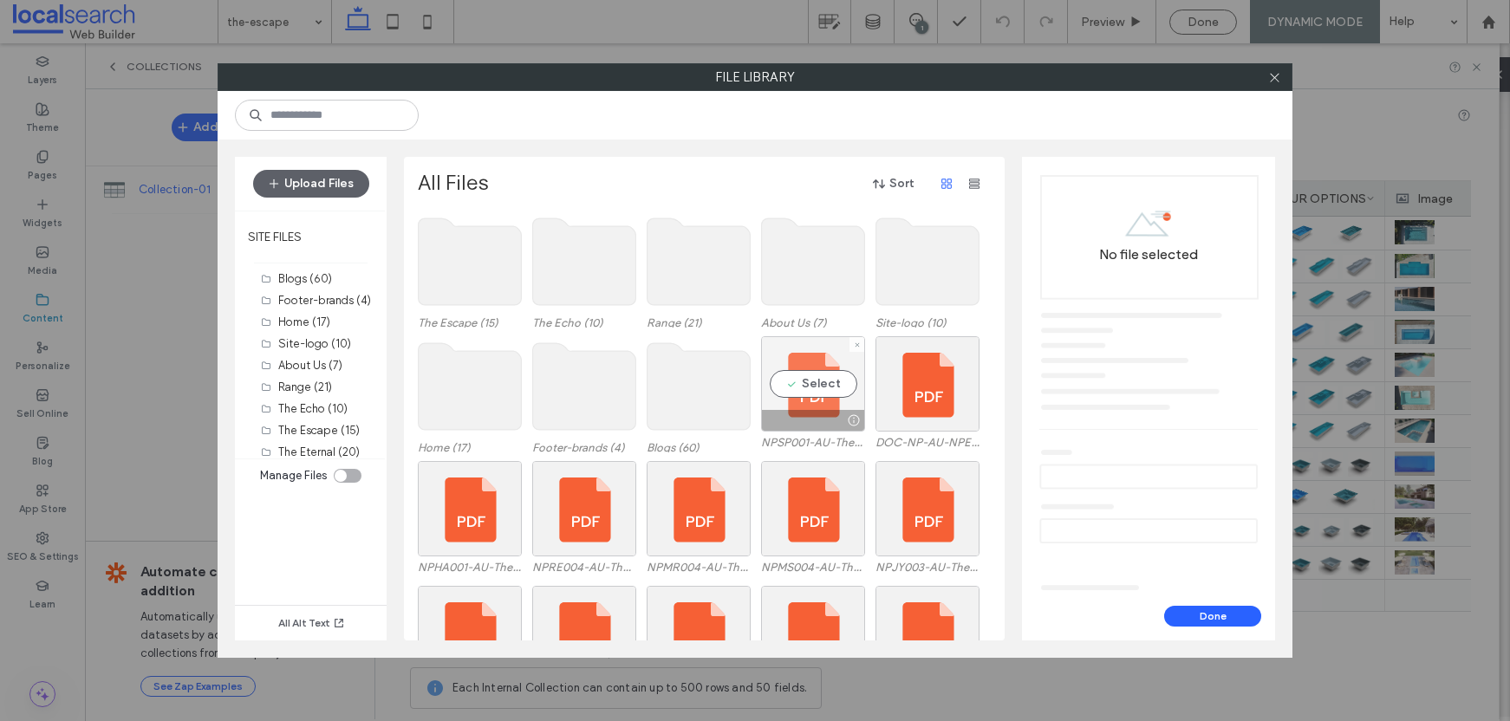
click at [805, 375] on div "Select" at bounding box center [813, 383] width 104 height 95
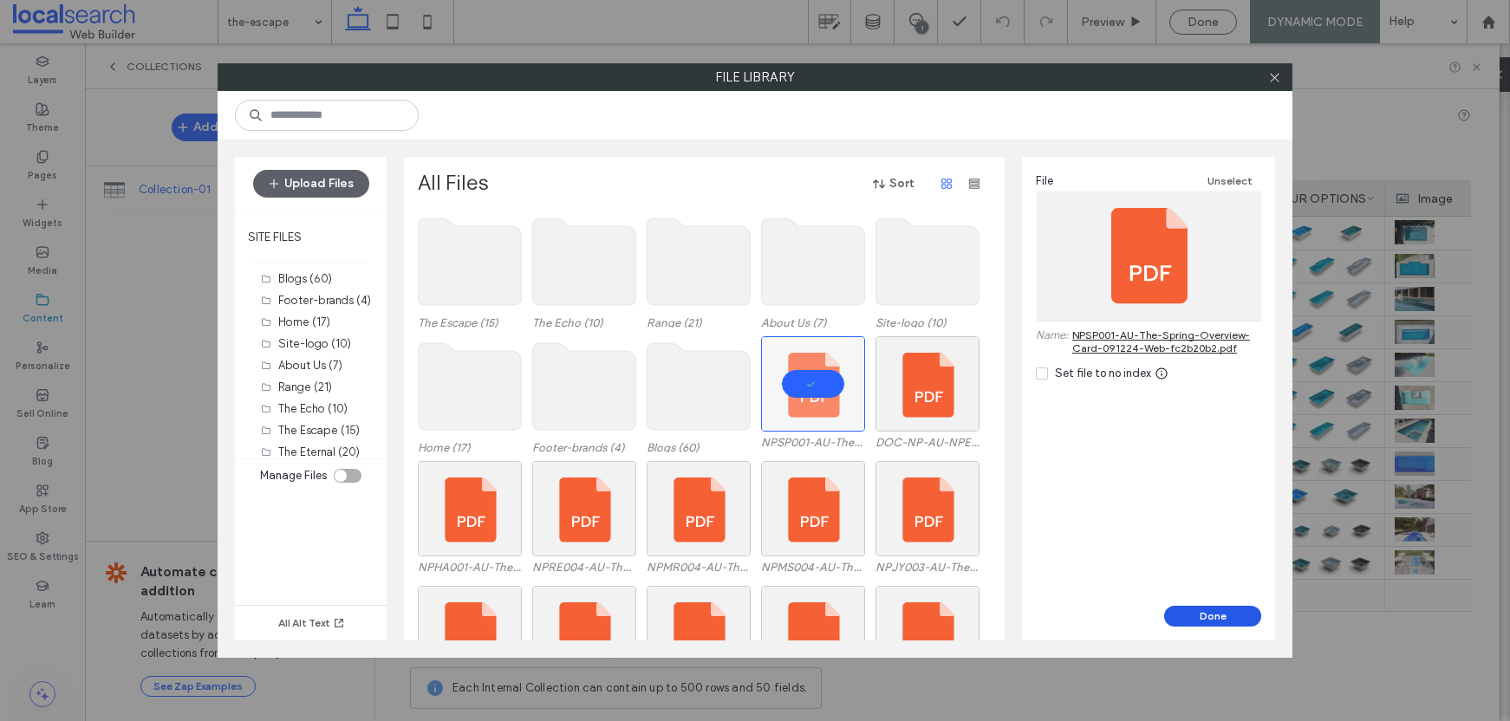
click at [1219, 613] on button "Done" at bounding box center [1212, 616] width 97 height 21
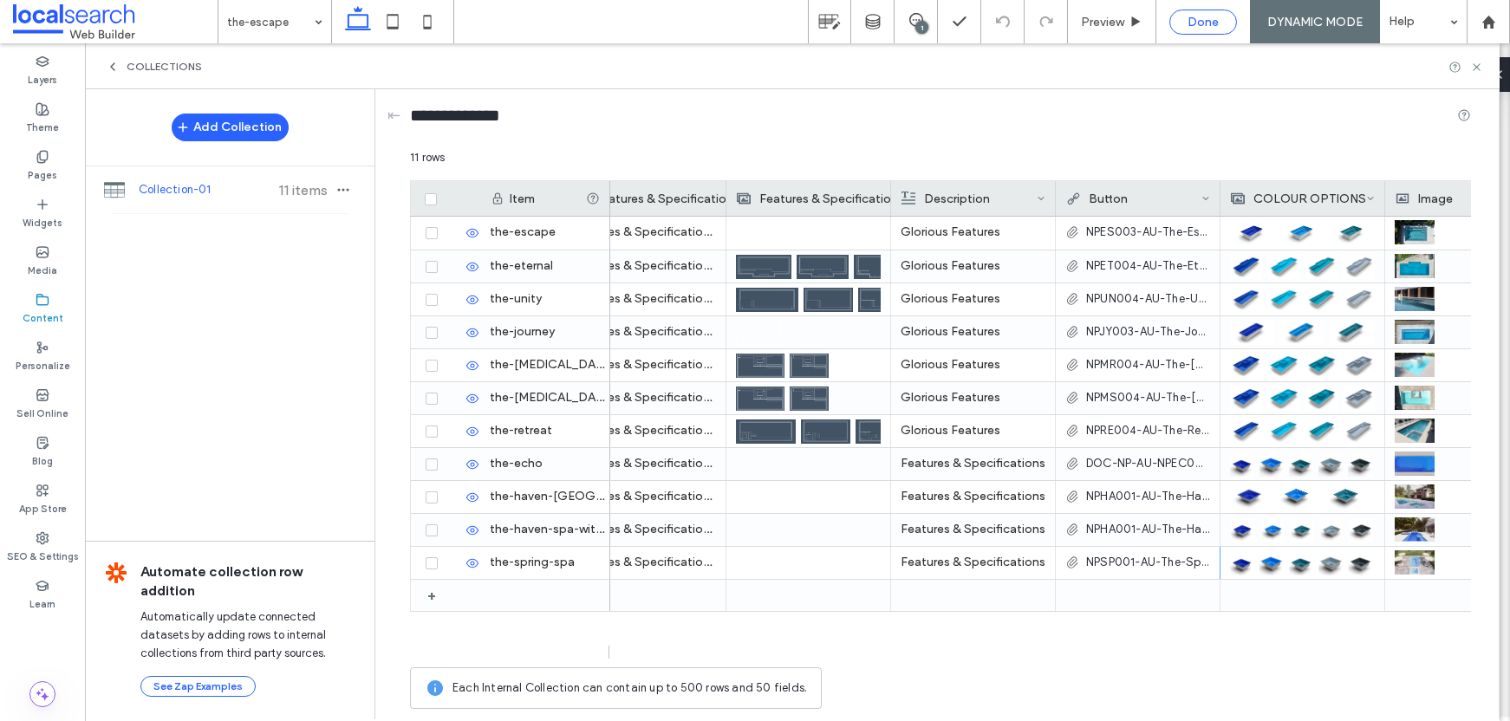
click at [1192, 19] on span "Done" at bounding box center [1203, 22] width 31 height 15
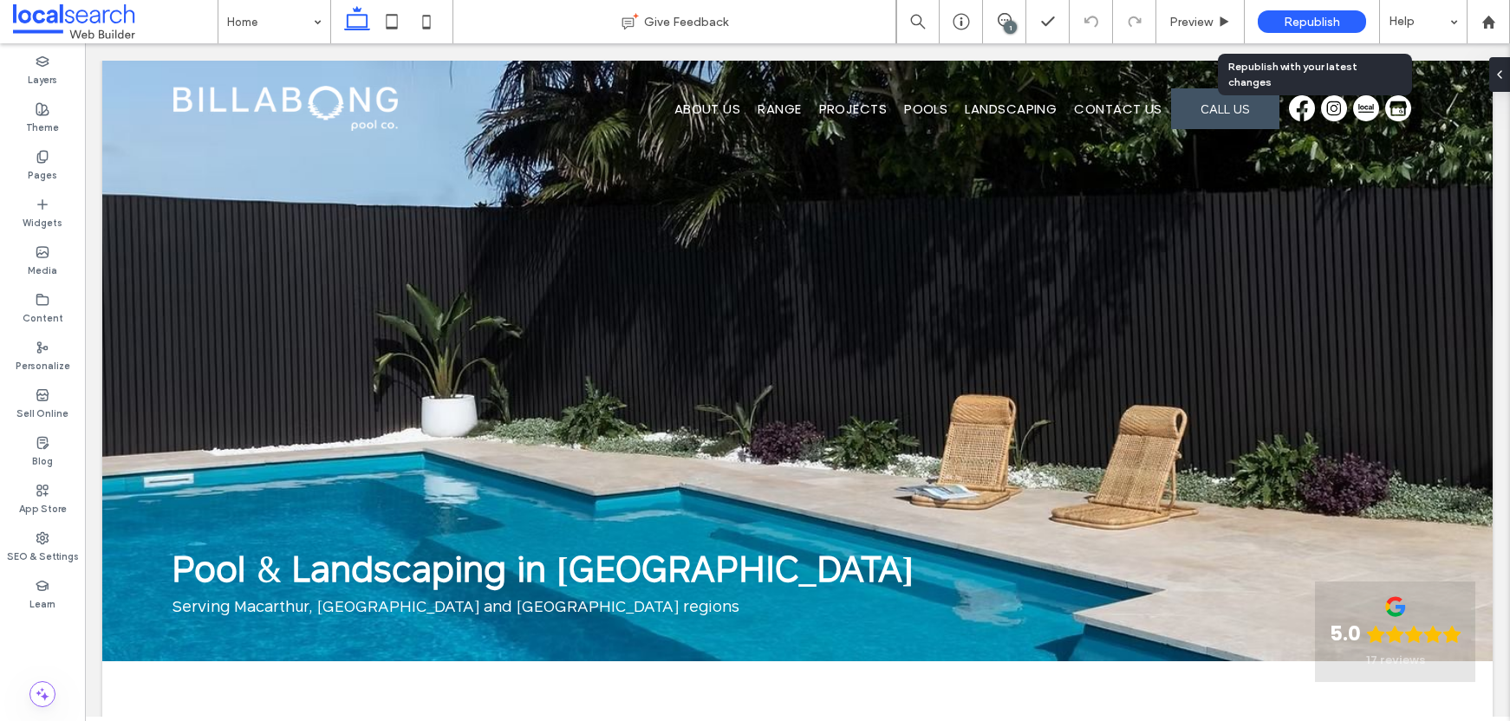
click at [1342, 16] on div "Republish" at bounding box center [1312, 21] width 108 height 23
